Goal: Navigation & Orientation: Find specific page/section

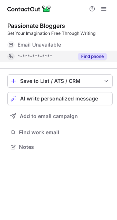
scroll to position [4, 4]
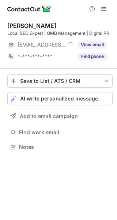
scroll to position [4, 4]
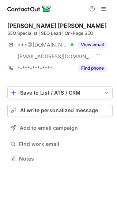
scroll to position [153, 117]
